Goal: Information Seeking & Learning: Learn about a topic

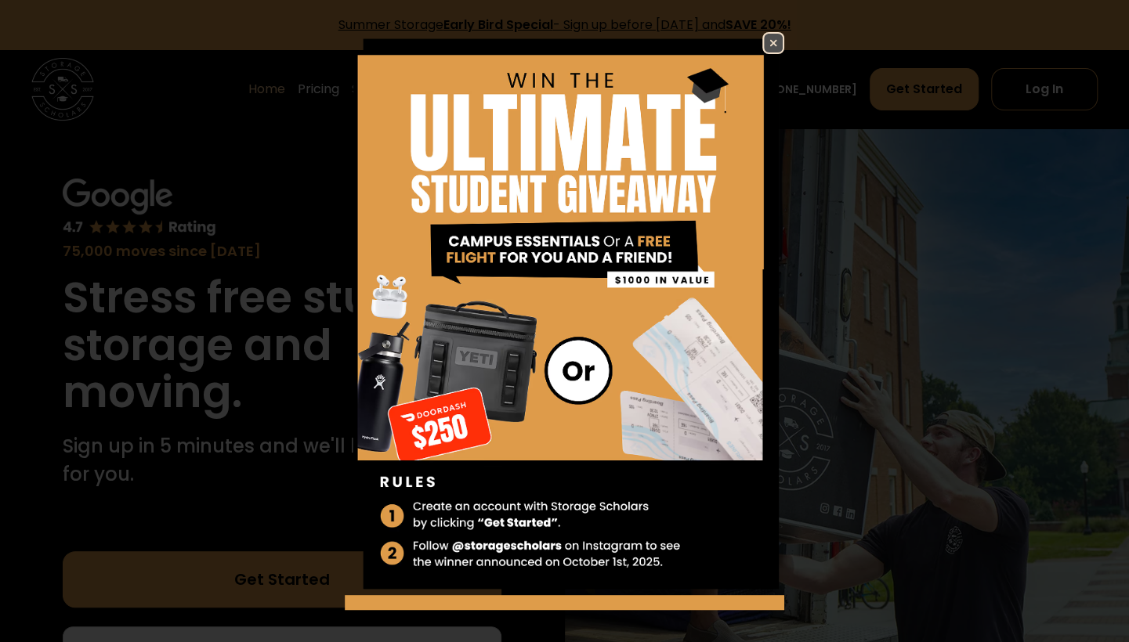
click at [764, 38] on img at bounding box center [773, 43] width 19 height 19
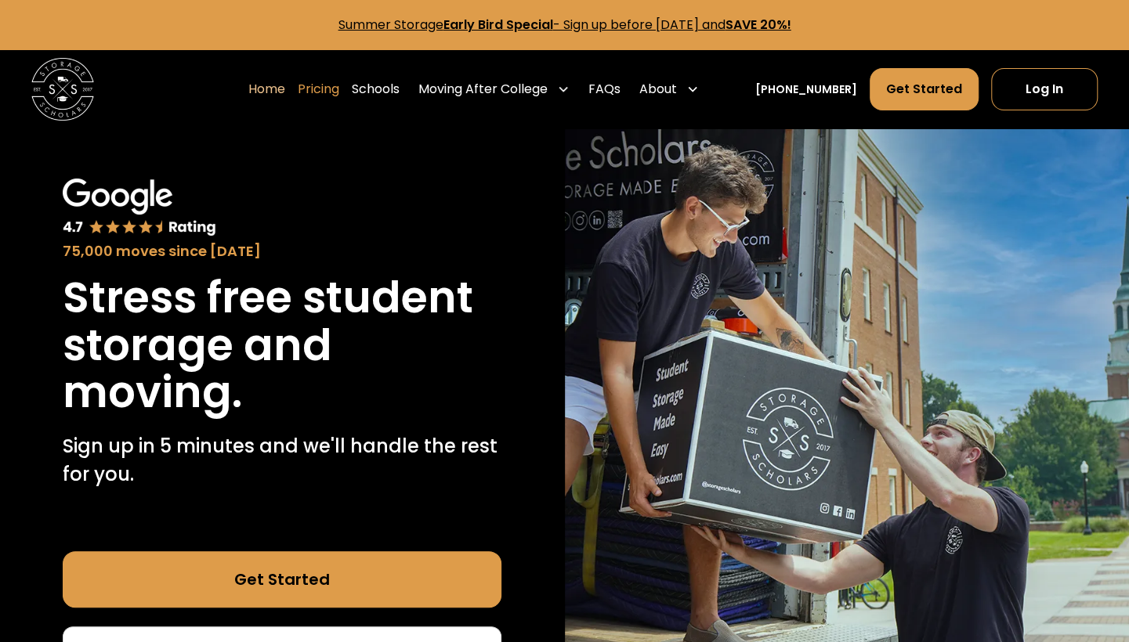
click at [338, 81] on link "Pricing" at bounding box center [319, 89] width 42 height 44
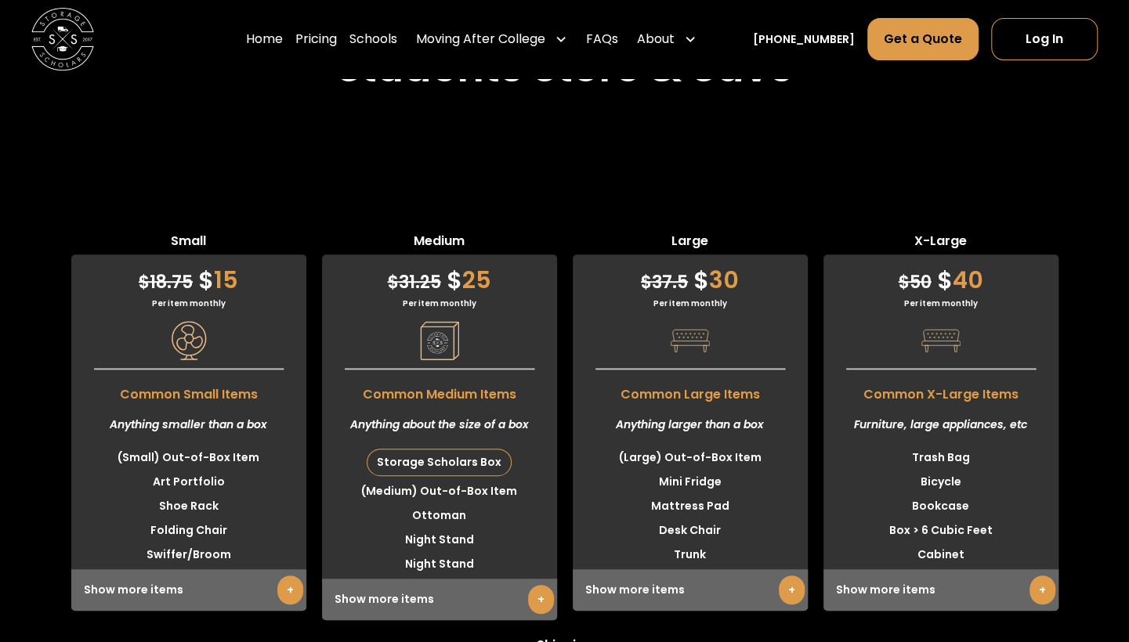
scroll to position [3718, 0]
